Goal: Task Accomplishment & Management: Complete application form

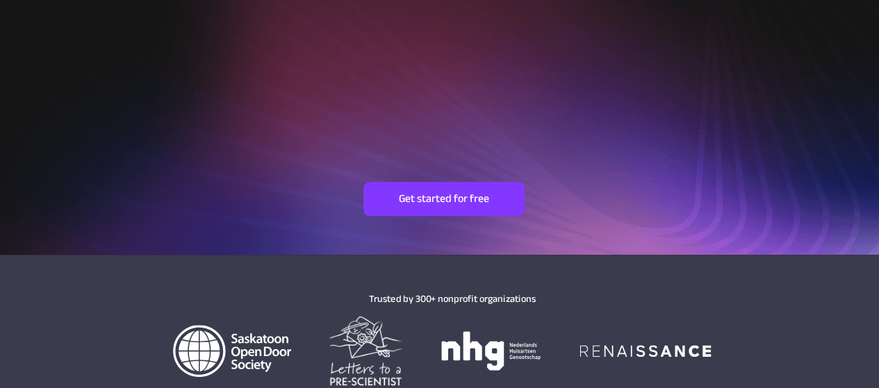
scroll to position [347, 0]
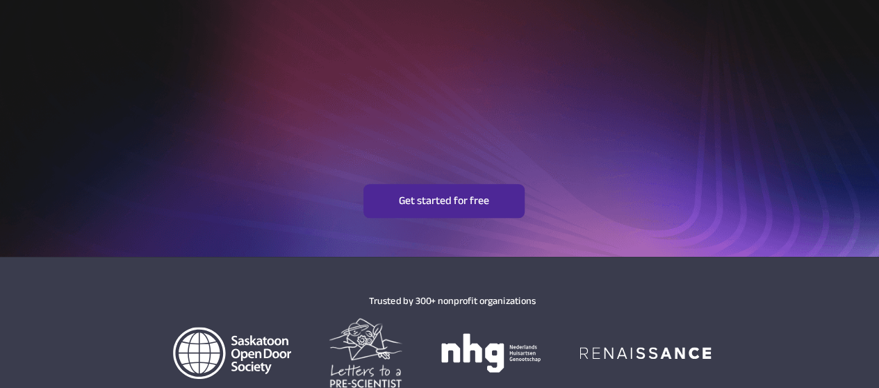
click at [449, 215] on link "Get started for free" at bounding box center [444, 200] width 162 height 33
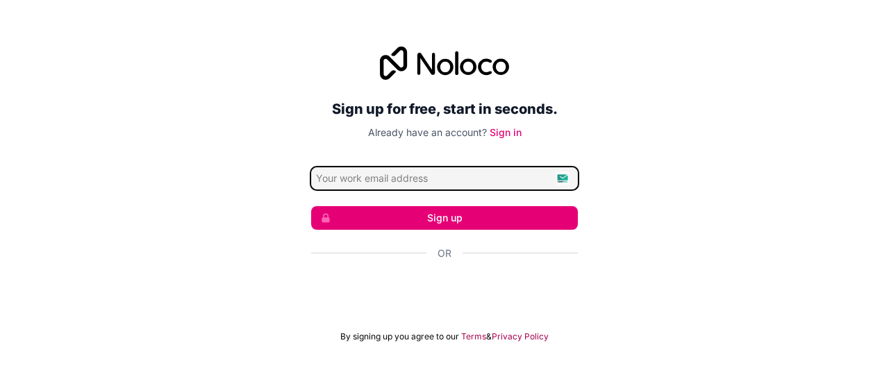
click at [413, 172] on input "Email address" at bounding box center [444, 178] width 267 height 22
type input "[EMAIL_ADDRESS][DOMAIN_NAME]"
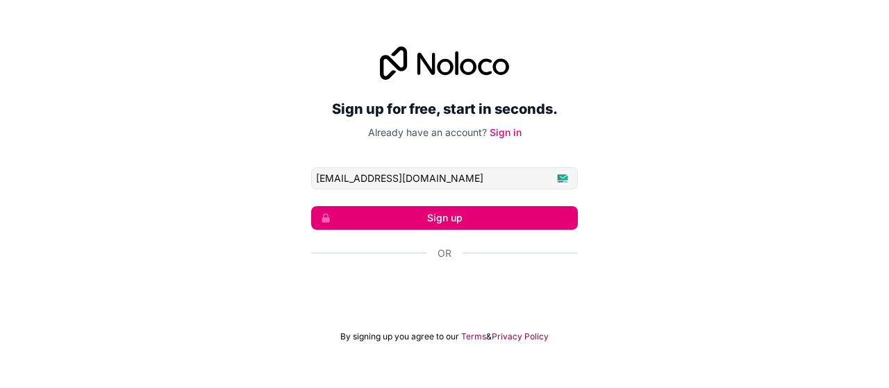
click at [408, 208] on button "Sign up" at bounding box center [444, 218] width 267 height 24
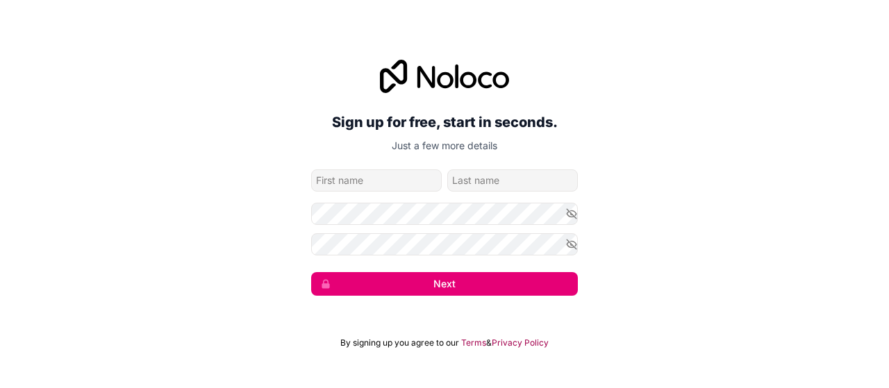
click at [397, 166] on div "Sign up for free, start in seconds. Just a few more details sayefurr@gmail.com …" at bounding box center [444, 178] width 267 height 236
click at [386, 184] on input "given-name" at bounding box center [376, 181] width 131 height 22
type input "MD SAYEFUR"
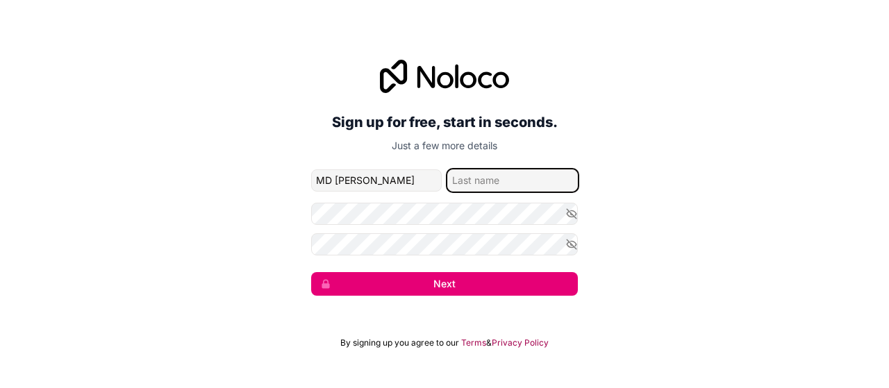
type input "RAHMAN"
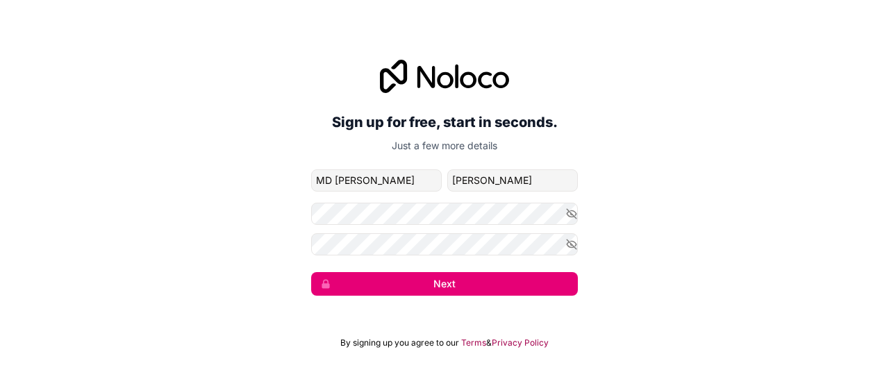
click at [443, 291] on button "Next" at bounding box center [444, 284] width 267 height 24
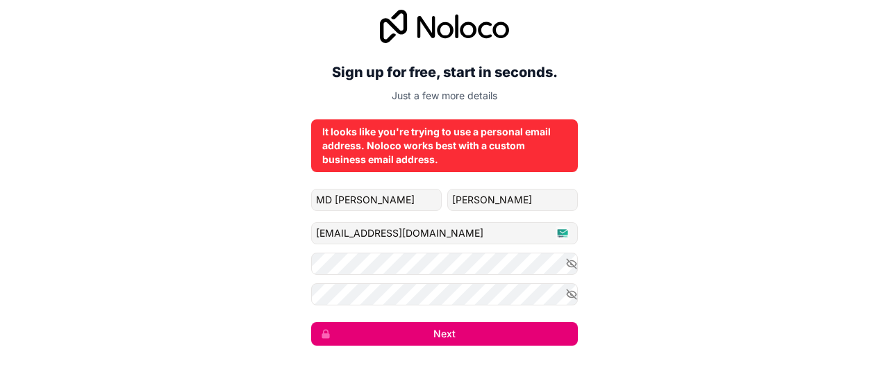
click at [579, 270] on div "Sign up for free, start in seconds. Just a few more details It looks like you'r…" at bounding box center [444, 177] width 889 height 375
click at [568, 260] on icon "button" at bounding box center [571, 264] width 13 height 13
click at [571, 290] on icon "button" at bounding box center [571, 294] width 13 height 13
click at [453, 330] on button "Next" at bounding box center [444, 334] width 267 height 24
